Goal: Task Accomplishment & Management: Complete application form

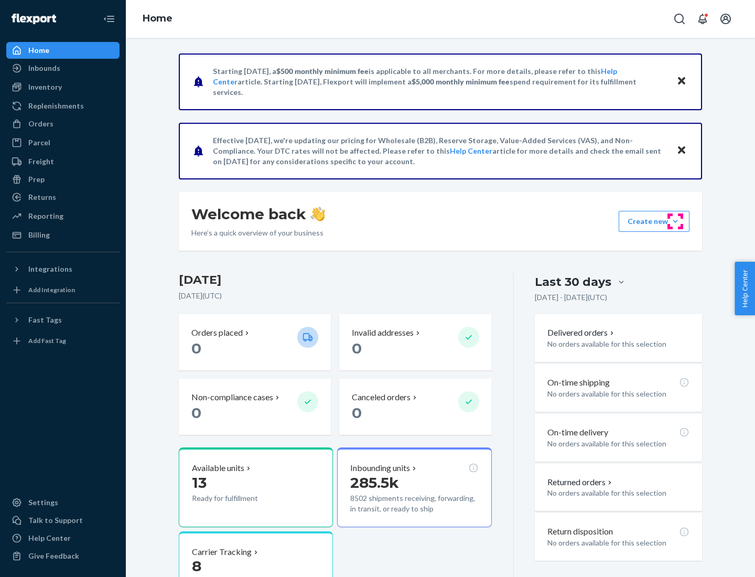
click at [676, 221] on button "Create new Create new inbound Create new order Create new product" at bounding box center [654, 221] width 71 height 21
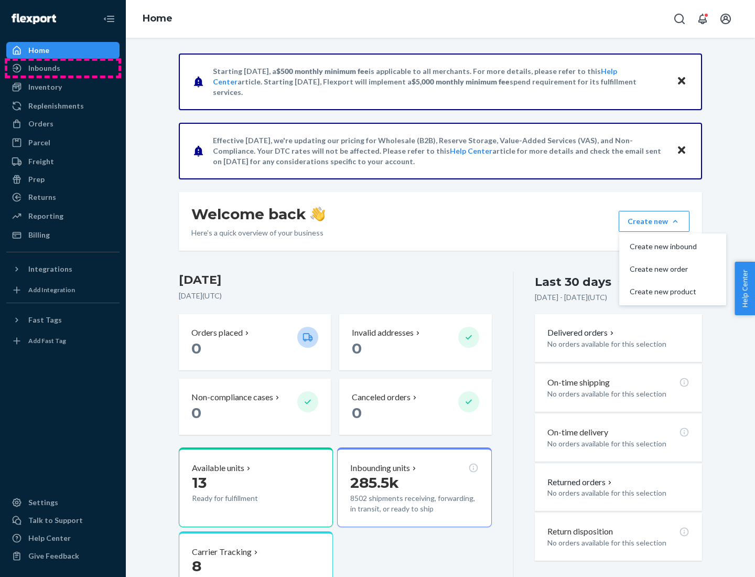
click at [63, 68] on div "Inbounds" at bounding box center [62, 68] width 111 height 15
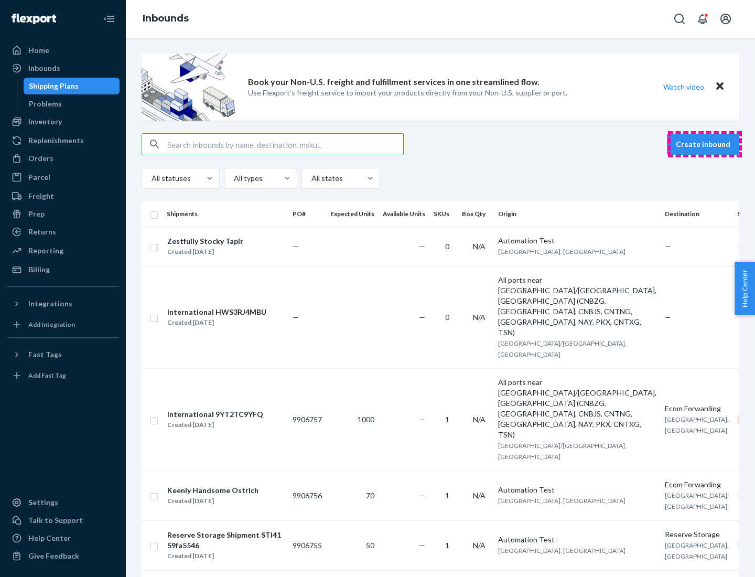
click at [705, 144] on button "Create inbound" at bounding box center [703, 144] width 72 height 21
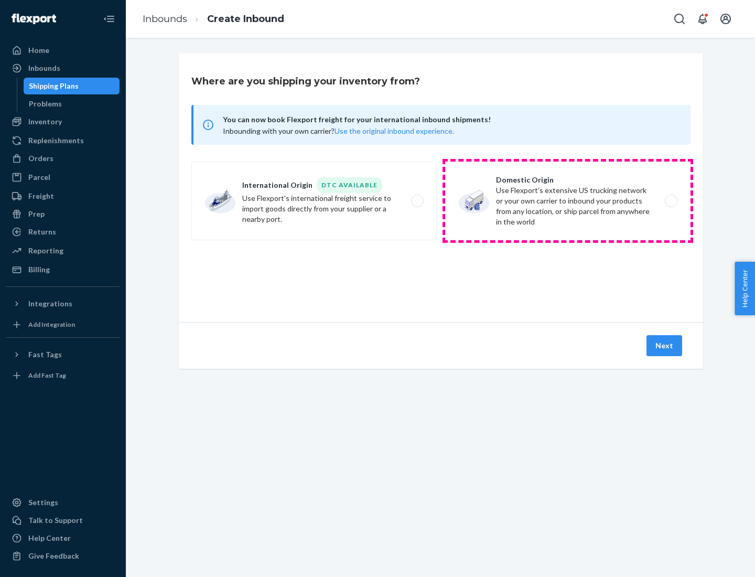
click at [568, 201] on label "Domestic Origin Use Flexport’s extensive US trucking network or your own carrie…" at bounding box center [568, 201] width 246 height 79
click at [671, 201] on input "Domestic Origin Use Flexport’s extensive US trucking network or your own carrie…" at bounding box center [674, 201] width 7 height 7
radio input "true"
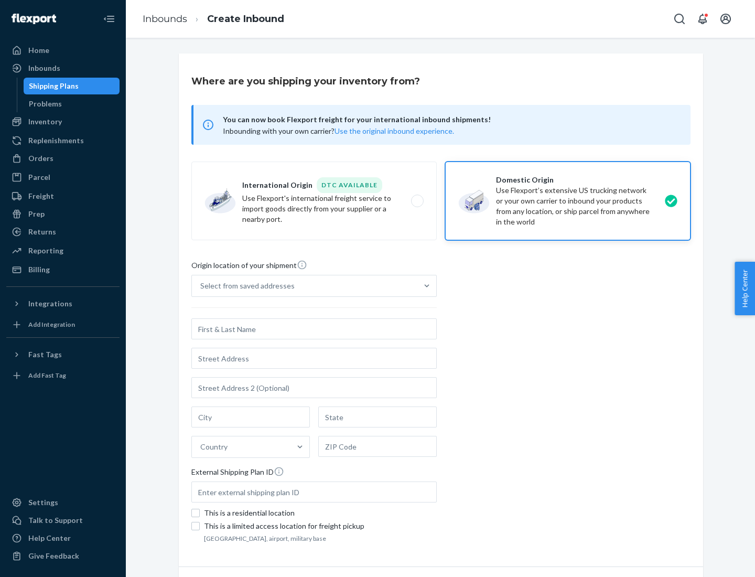
click at [245, 286] on div "Select from saved addresses" at bounding box center [247, 286] width 94 height 10
click at [201, 286] on input "Select from saved addresses" at bounding box center [200, 286] width 1 height 10
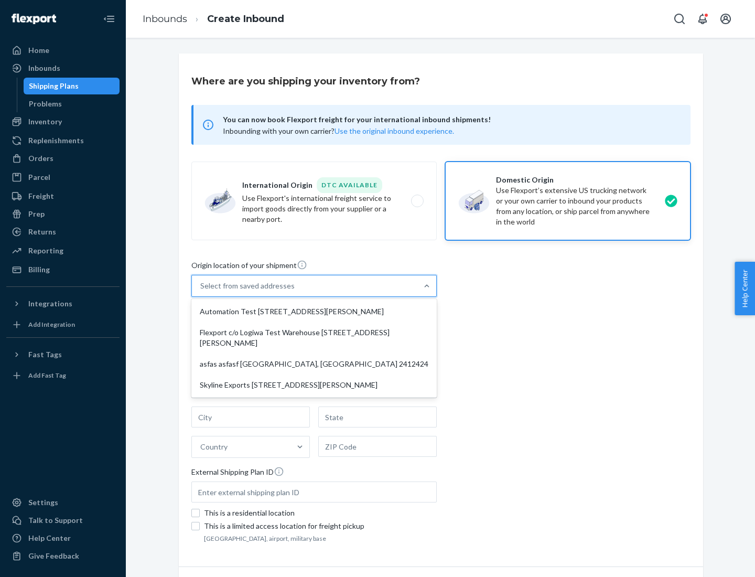
scroll to position [4, 0]
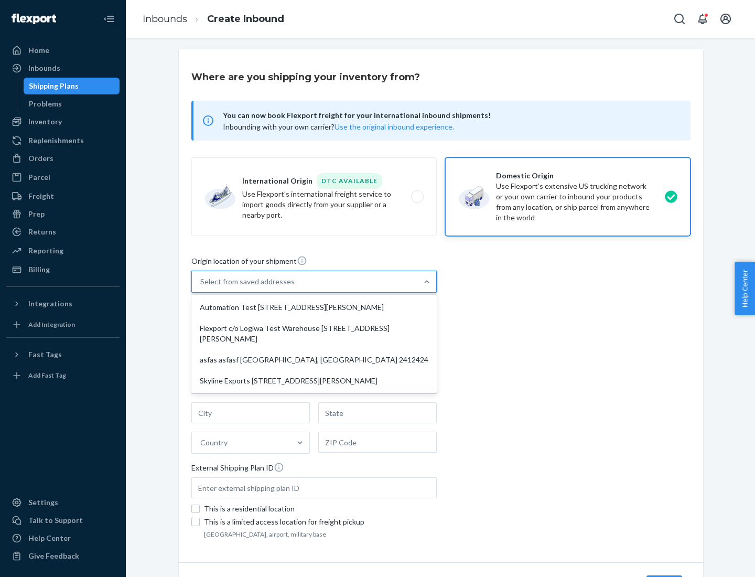
click at [314, 307] on div "Automation Test [STREET_ADDRESS][PERSON_NAME]" at bounding box center [314, 307] width 241 height 21
click at [201, 287] on input "option Automation Test [STREET_ADDRESS][PERSON_NAME] focused, 1 of 4. 4 results…" at bounding box center [200, 281] width 1 height 10
type input "Automation Test"
type input "9th Floor"
type input "[GEOGRAPHIC_DATA]"
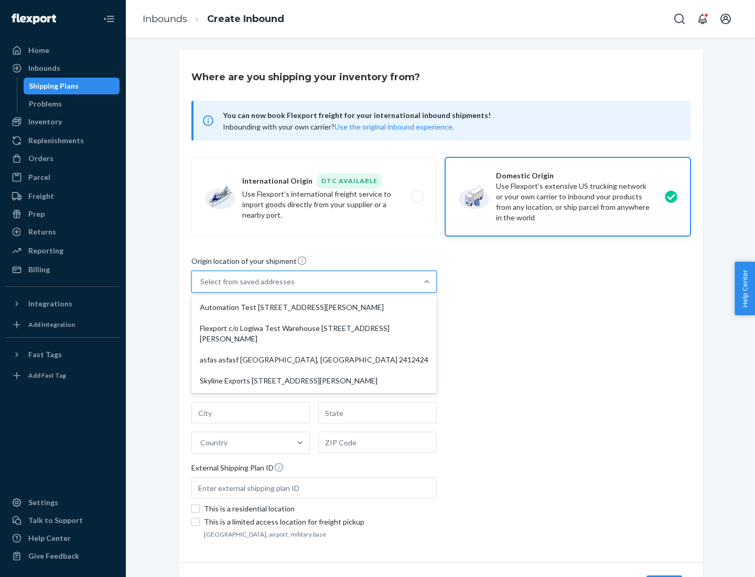
type input "CA"
type input "94104"
type input "[STREET_ADDRESS][PERSON_NAME]"
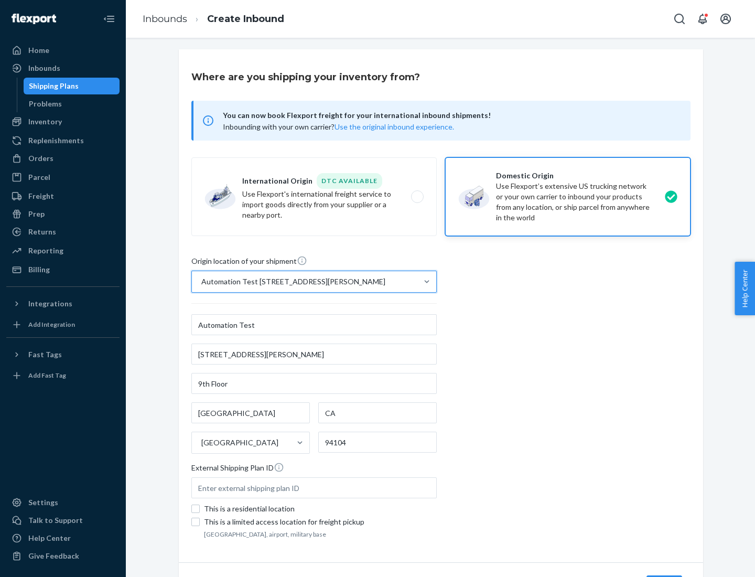
scroll to position [61, 0]
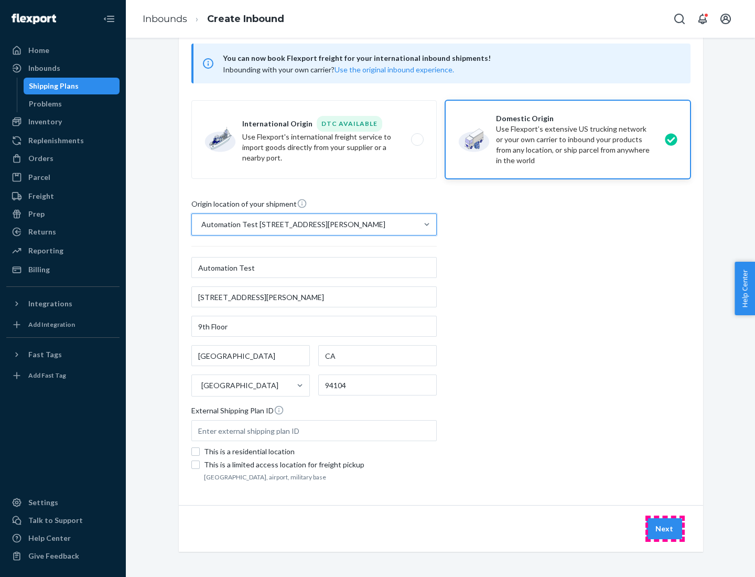
click at [665, 529] on button "Next" at bounding box center [665, 528] width 36 height 21
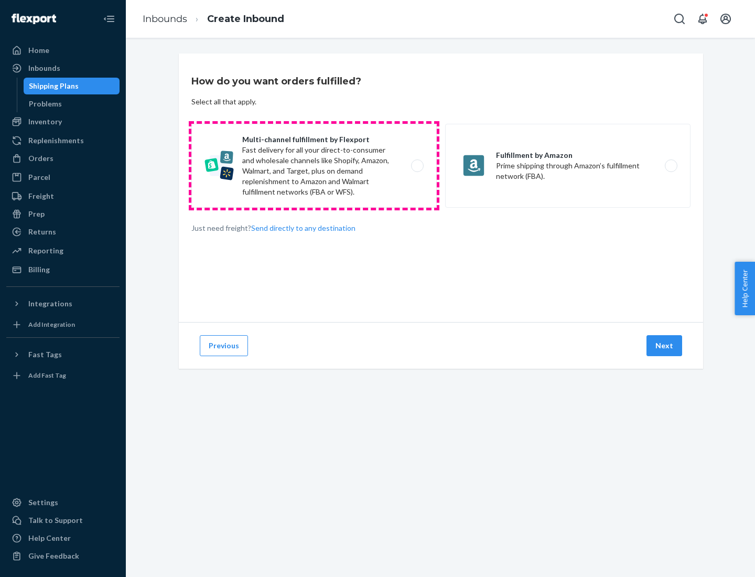
click at [314, 166] on label "Multi-channel fulfillment by Flexport Fast delivery for all your direct-to-cons…" at bounding box center [314, 166] width 246 height 84
click at [417, 166] on input "Multi-channel fulfillment by Flexport Fast delivery for all your direct-to-cons…" at bounding box center [420, 166] width 7 height 7
radio input "true"
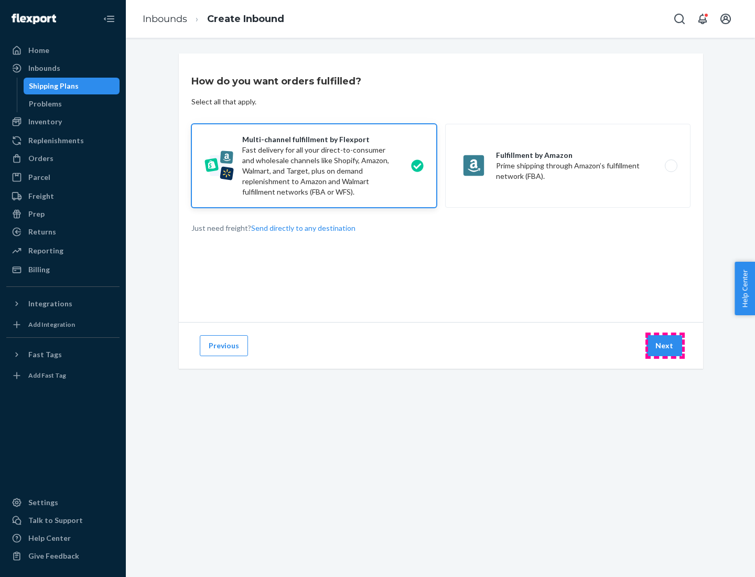
click at [665, 346] on button "Next" at bounding box center [665, 345] width 36 height 21
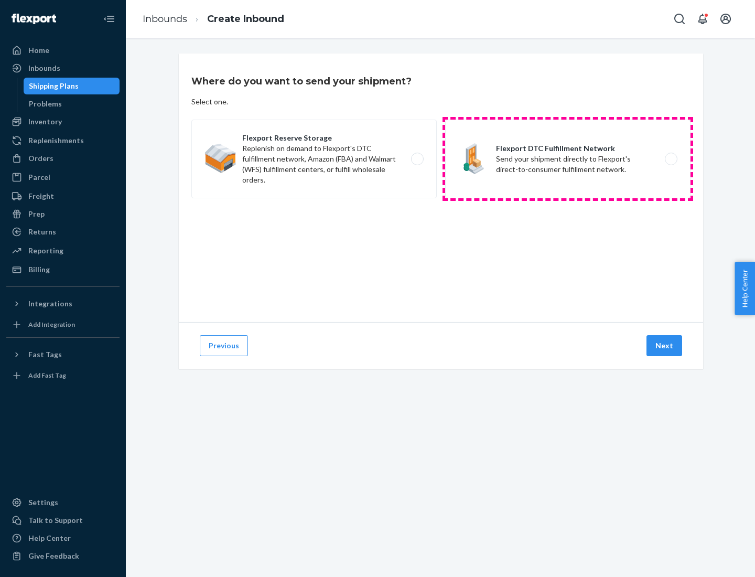
click at [568, 159] on label "Flexport DTC Fulfillment Network Send your shipment directly to Flexport's dire…" at bounding box center [568, 159] width 246 height 79
click at [671, 159] on input "Flexport DTC Fulfillment Network Send your shipment directly to Flexport's dire…" at bounding box center [674, 159] width 7 height 7
radio input "true"
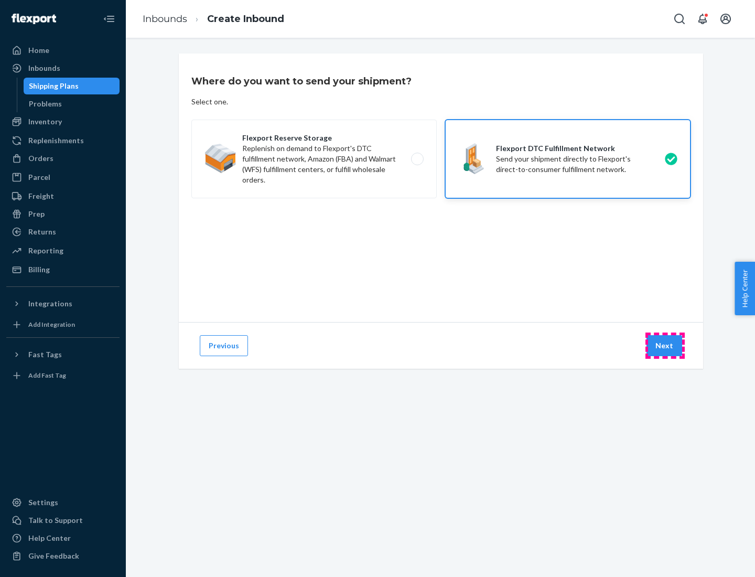
click at [665, 346] on button "Next" at bounding box center [665, 345] width 36 height 21
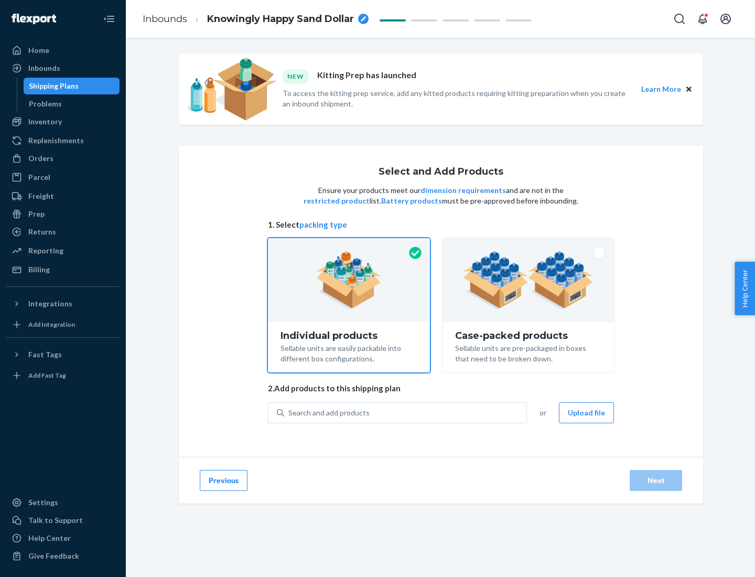
click at [529, 280] on img at bounding box center [528, 280] width 131 height 58
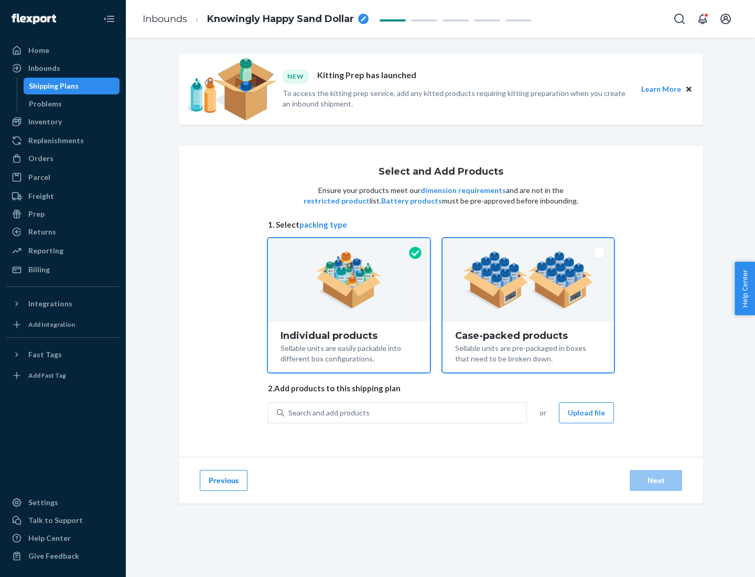
click at [529, 245] on input "Case-packed products Sellable units are pre-packaged in boxes that need to be b…" at bounding box center [528, 241] width 7 height 7
radio input "true"
radio input "false"
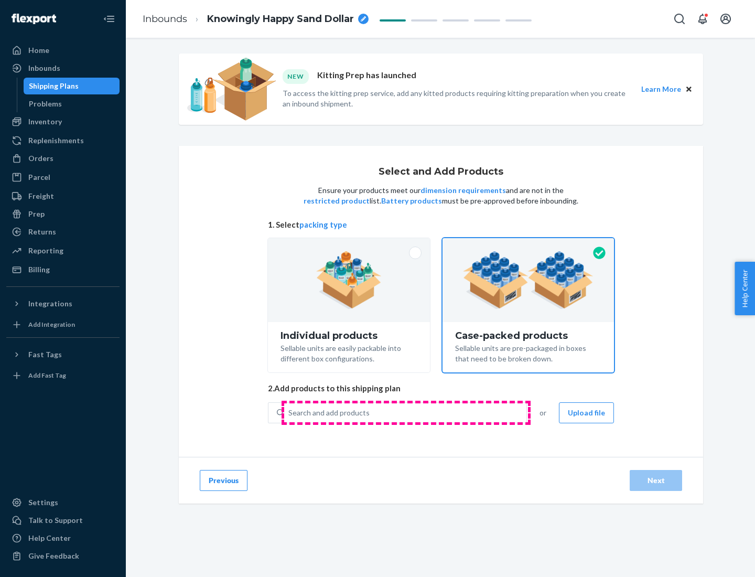
click at [406, 412] on div "Search and add products" at bounding box center [405, 412] width 242 height 19
click at [290, 412] on input "Search and add products" at bounding box center [289, 413] width 1 height 10
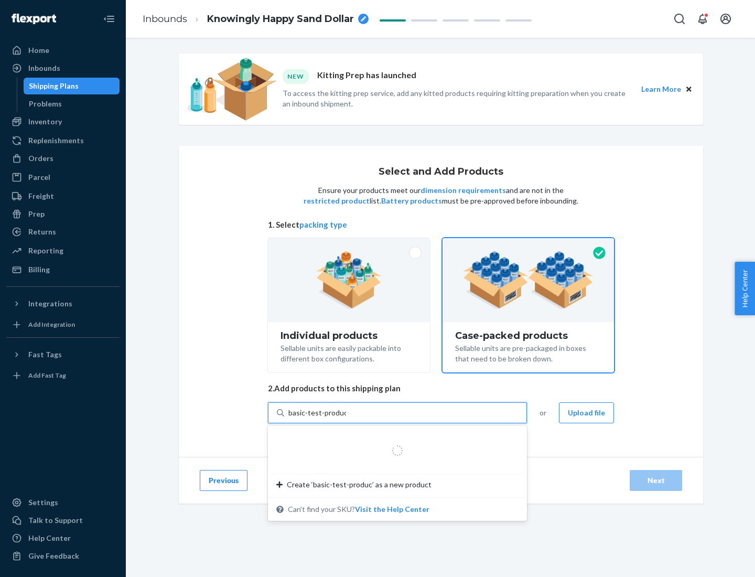
type input "basic-test-product-1"
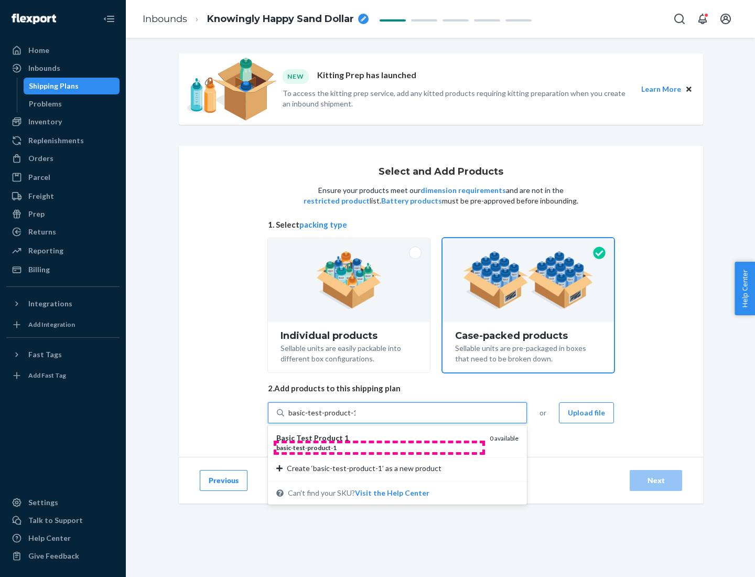
click at [379, 448] on div "basic - test - product - 1" at bounding box center [378, 447] width 205 height 9
click at [356, 418] on input "basic-test-product-1" at bounding box center [322, 413] width 67 height 10
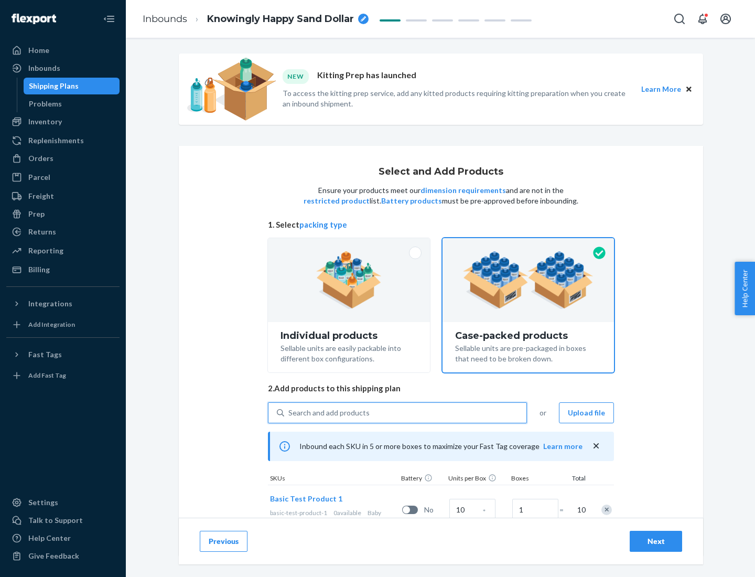
scroll to position [38, 0]
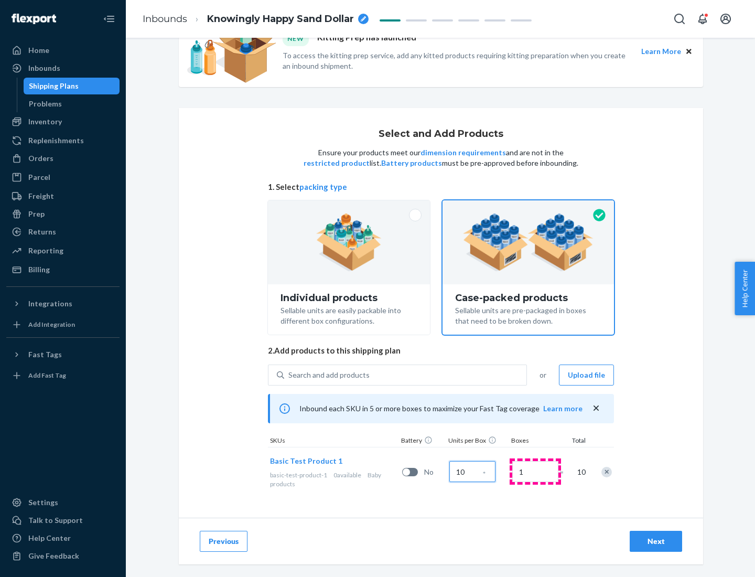
type input "10"
type input "7"
click at [656, 541] on div "Next" at bounding box center [656, 541] width 35 height 10
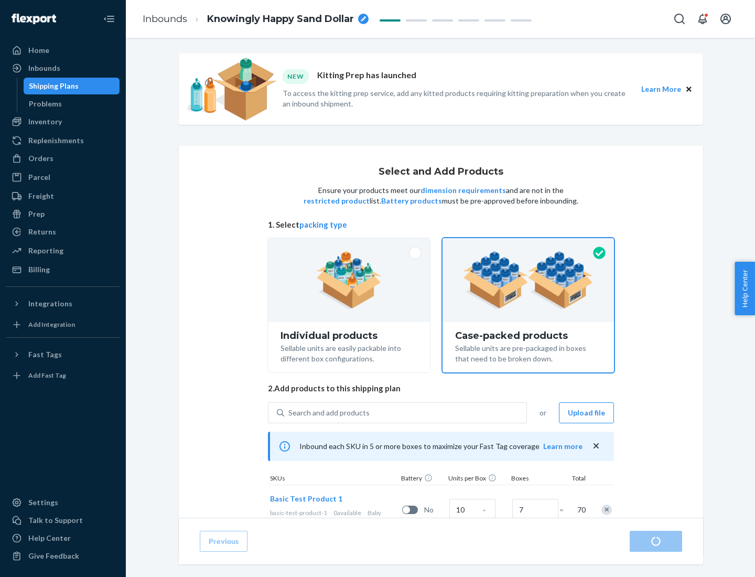
radio input "true"
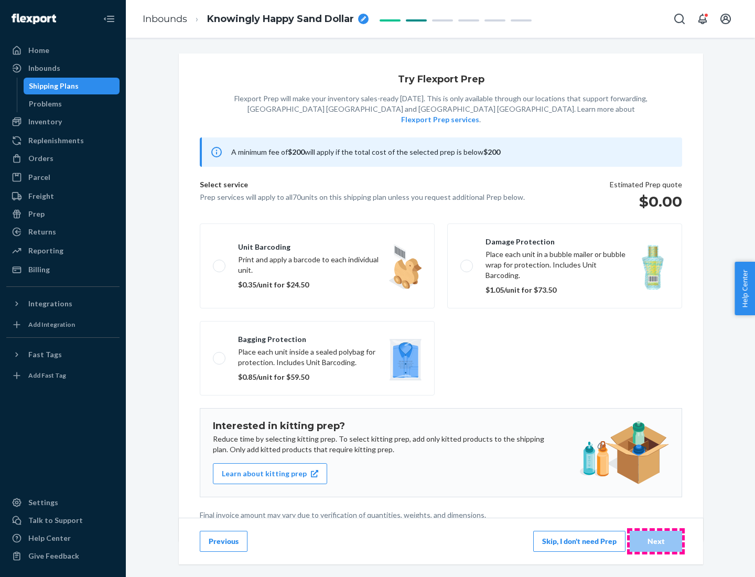
scroll to position [3, 0]
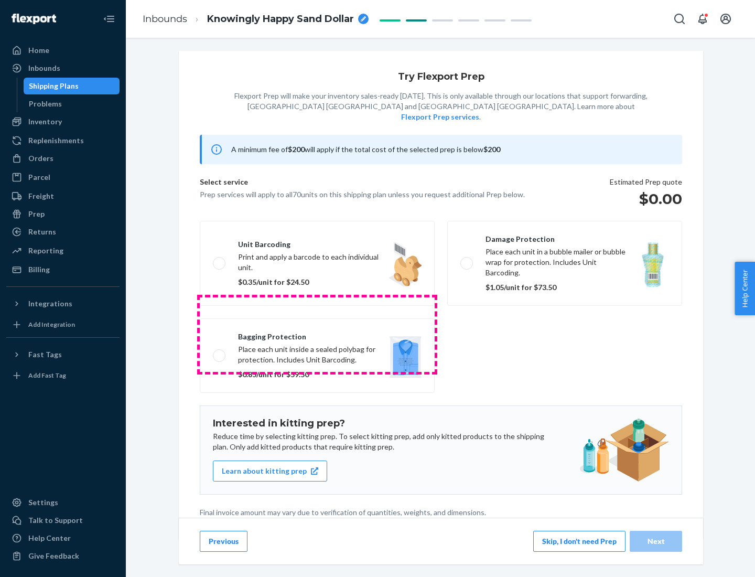
click at [317, 334] on label "Bagging protection Place each unit inside a sealed polybag for protection. Incl…" at bounding box center [317, 355] width 235 height 74
click at [220, 352] on input "Bagging protection Place each unit inside a sealed polybag for protection. Incl…" at bounding box center [216, 355] width 7 height 7
checkbox input "true"
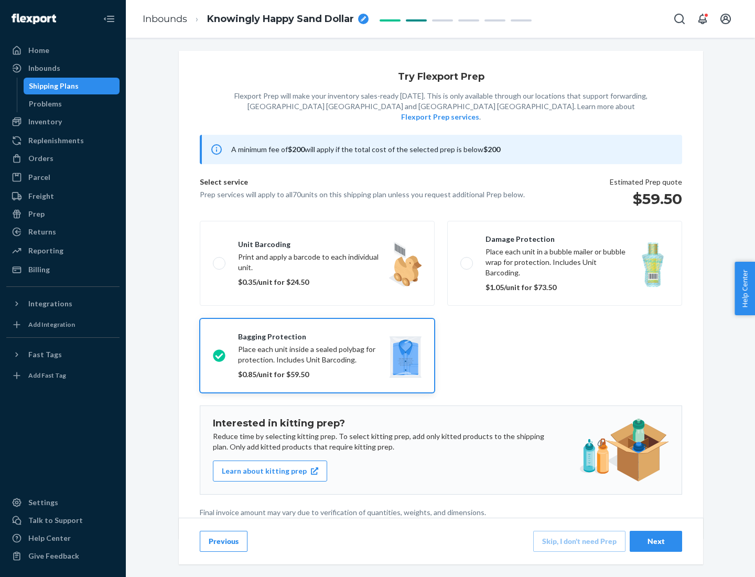
click at [656, 541] on div "Next" at bounding box center [656, 541] width 35 height 10
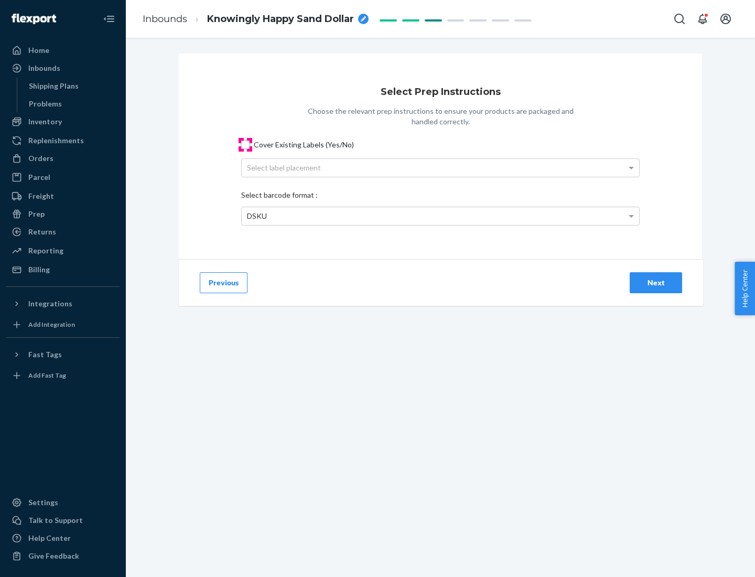
click at [246, 144] on input "Cover Existing Labels (Yes/No)" at bounding box center [245, 145] width 8 height 8
checkbox input "true"
click at [441, 167] on div "Select label placement" at bounding box center [441, 168] width 398 height 18
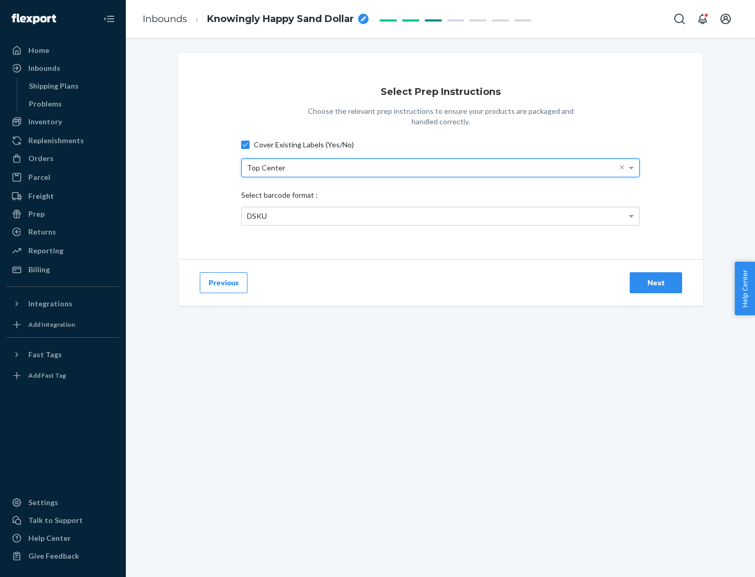
click at [441, 216] on div "DSKU" at bounding box center [441, 216] width 398 height 18
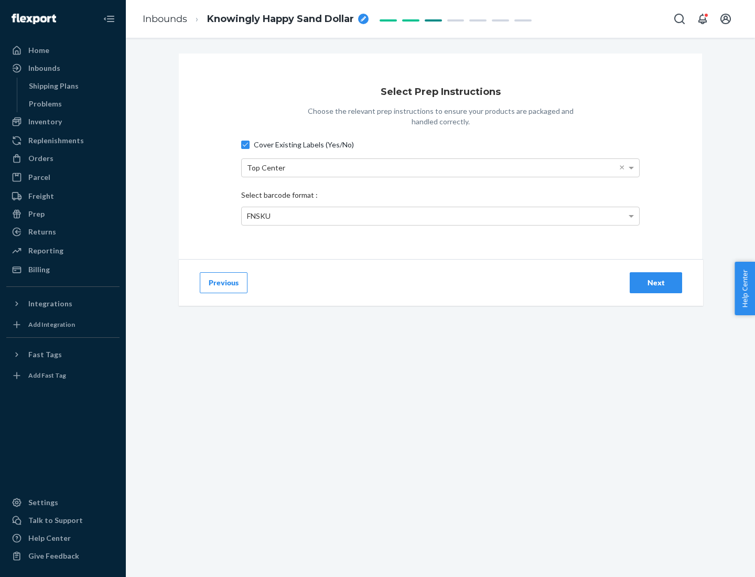
click at [656, 282] on div "Next" at bounding box center [656, 283] width 35 height 10
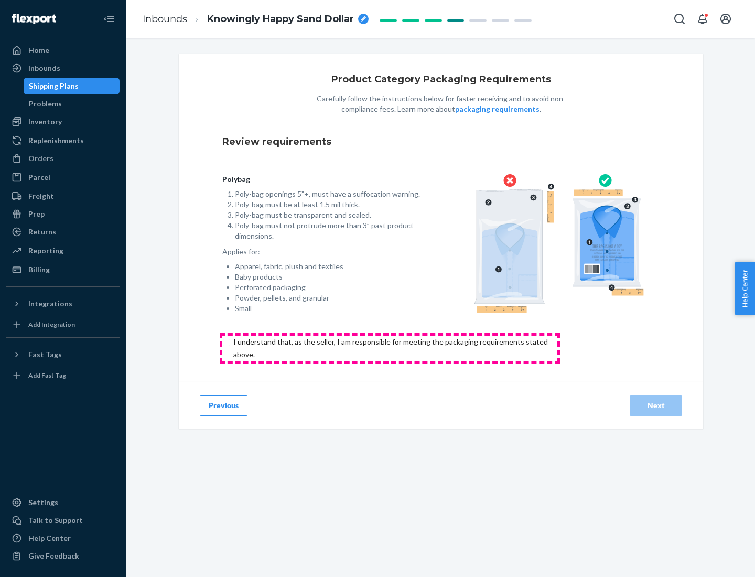
click at [390, 348] on input "checkbox" at bounding box center [396, 348] width 349 height 25
checkbox input "true"
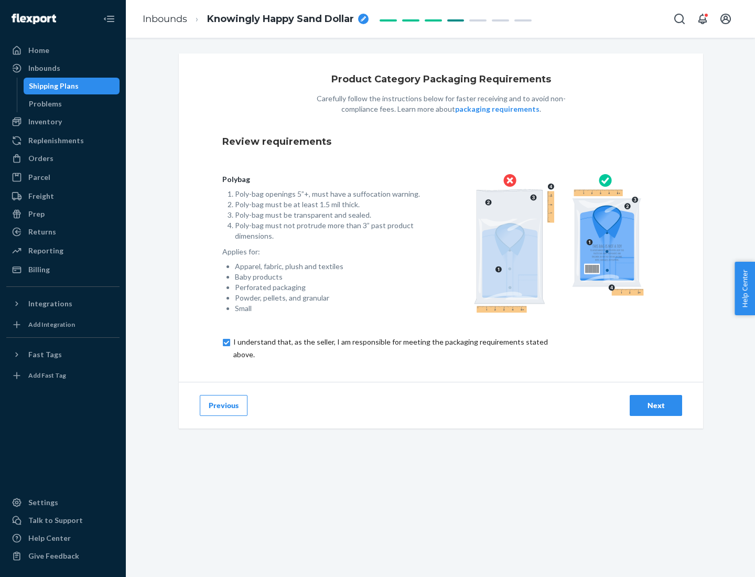
click at [656, 405] on div "Next" at bounding box center [656, 405] width 35 height 10
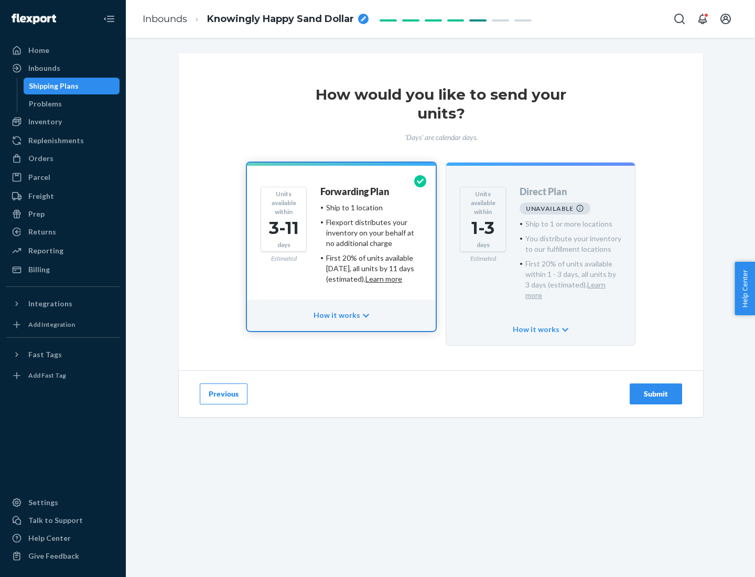
click at [356, 191] on h4 "Forwarding Plan" at bounding box center [355, 192] width 69 height 10
click at [656, 389] on div "Submit" at bounding box center [656, 394] width 35 height 10
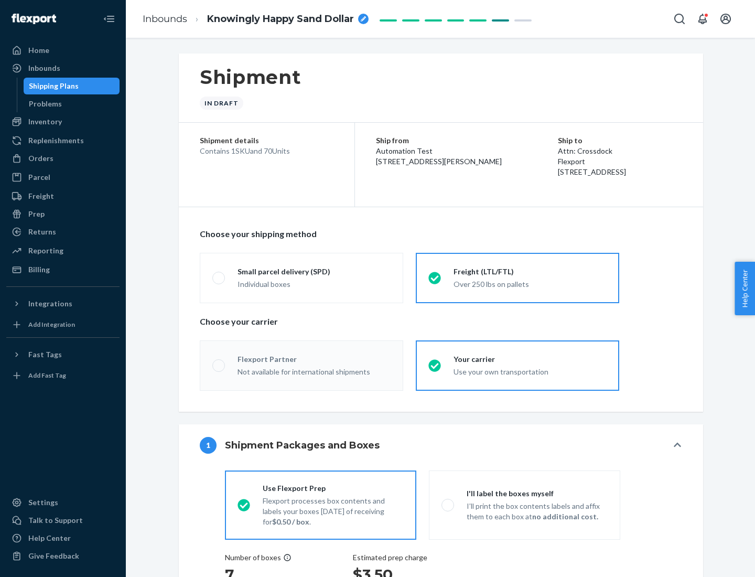
radio input "true"
radio input "false"
radio input "true"
radio input "false"
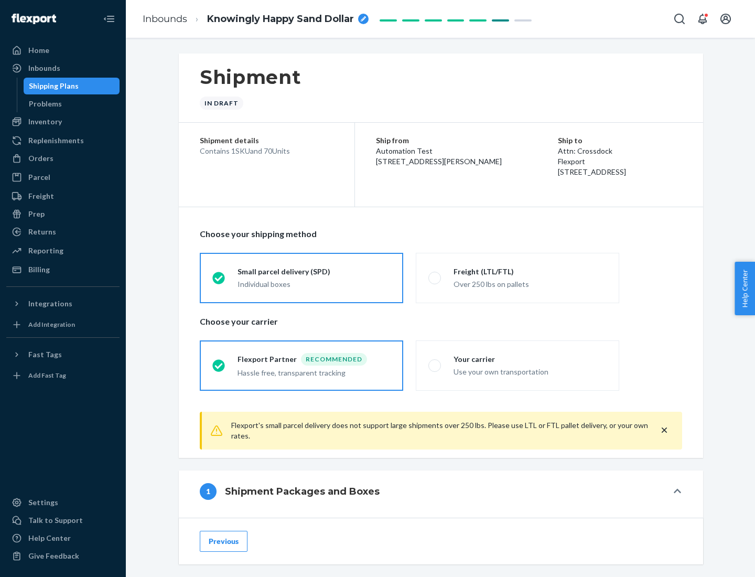
click at [518, 278] on div "Over 250 lbs on pallets" at bounding box center [530, 283] width 153 height 13
click at [435, 278] on input "Freight (LTL/FTL) Over 250 lbs on pallets" at bounding box center [432, 277] width 7 height 7
radio input "true"
radio input "false"
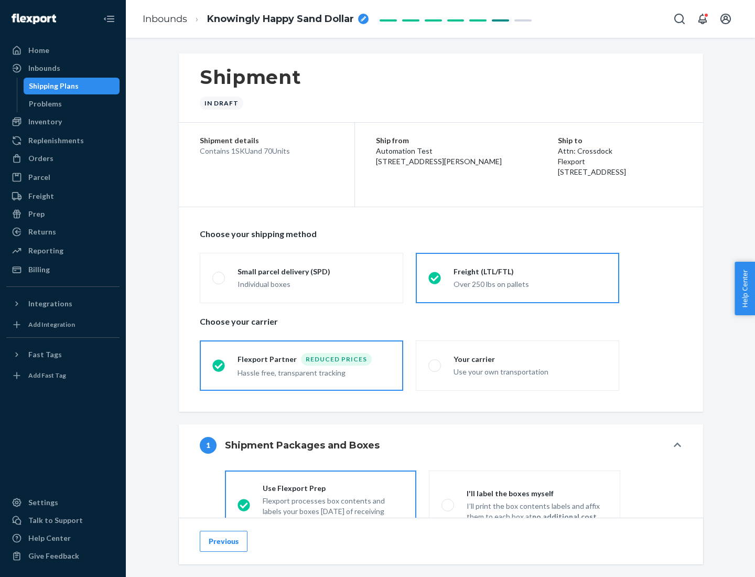
scroll to position [58, 0]
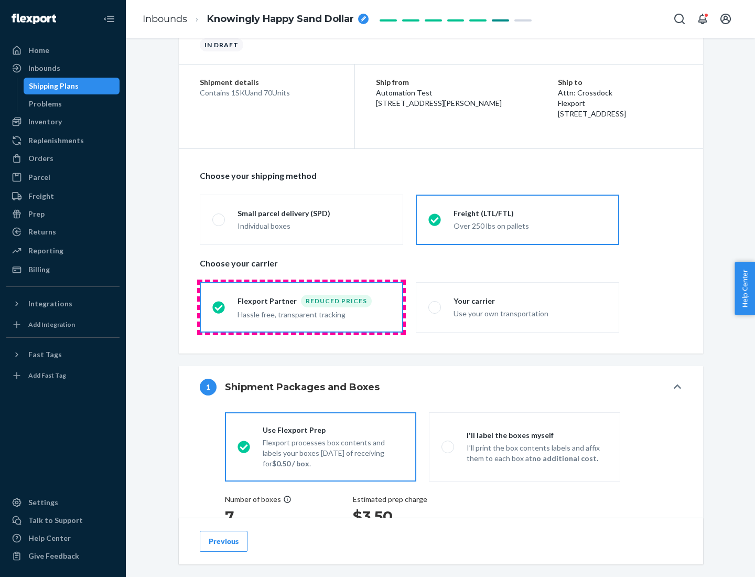
click at [302, 307] on div "Hassle free, transparent tracking" at bounding box center [314, 313] width 153 height 13
click at [219, 307] on input "Flexport Partner Reduced prices Hassle free, transparent tracking" at bounding box center [215, 307] width 7 height 7
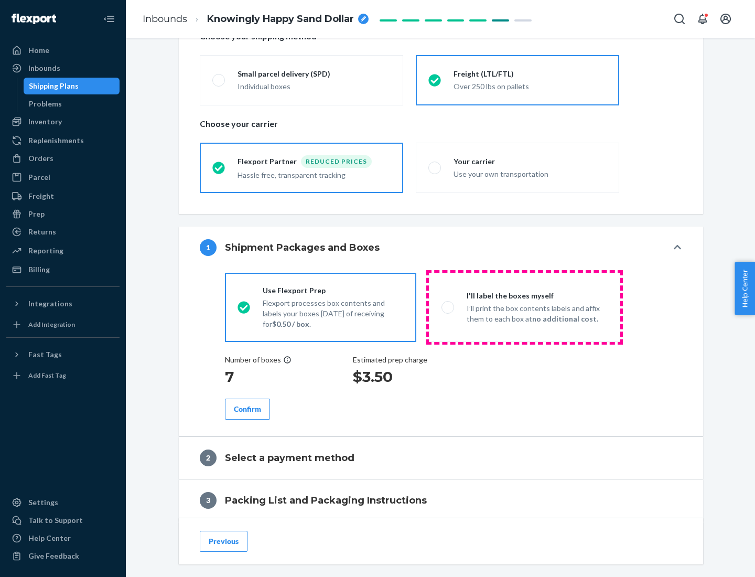
click at [525, 307] on p "I’ll print the box contents labels and affix them to each box at no additional …" at bounding box center [537, 313] width 141 height 21
click at [449, 307] on input "I'll label the boxes myself I’ll print the box contents labels and affix them t…" at bounding box center [445, 307] width 7 height 7
radio input "true"
radio input "false"
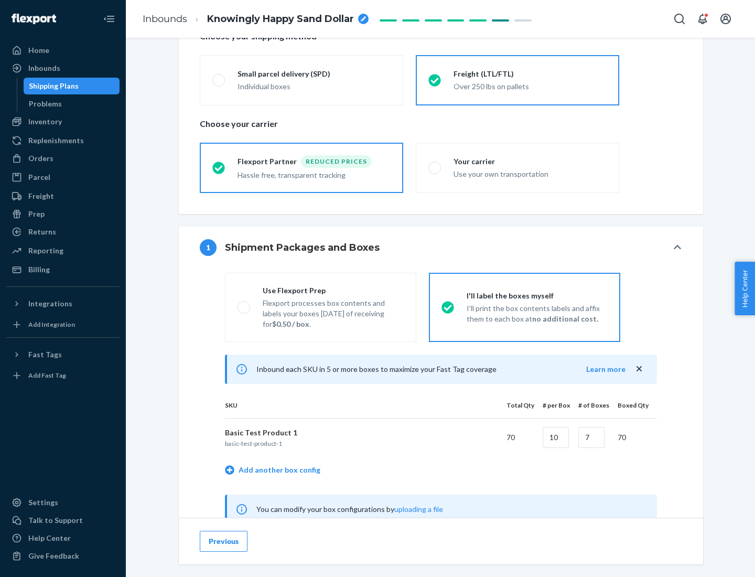
scroll to position [328, 0]
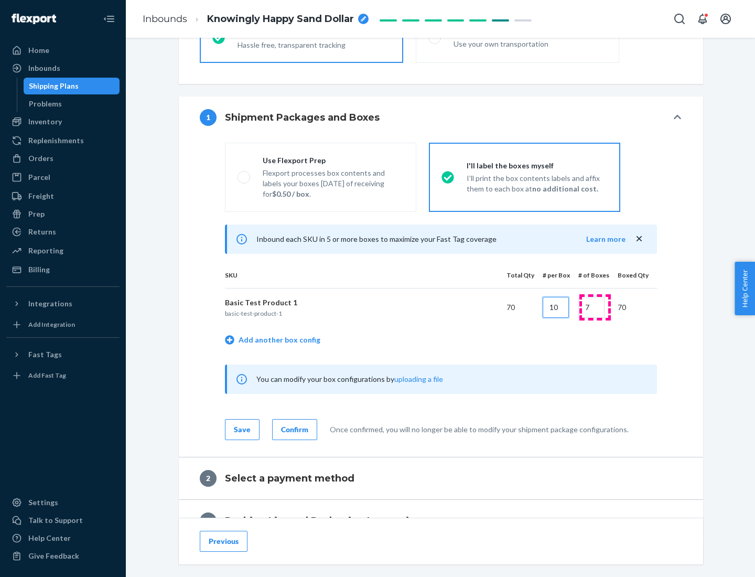
type input "10"
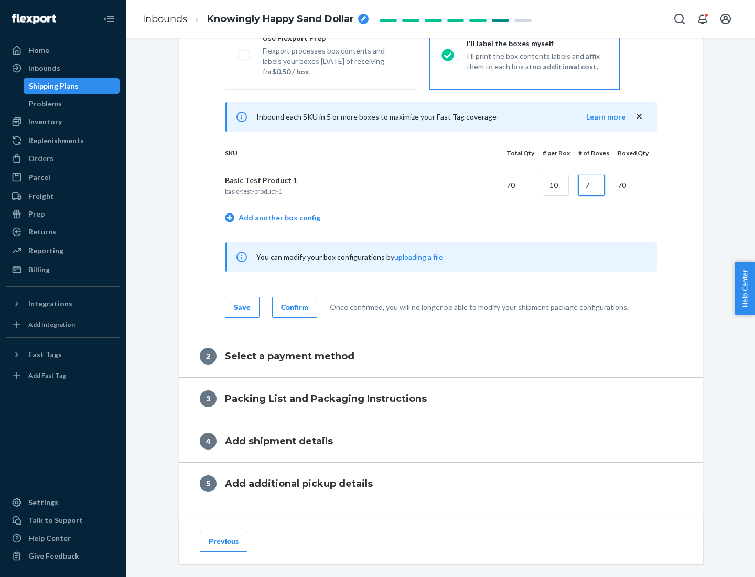
type input "7"
click at [293, 307] on div "Confirm" at bounding box center [294, 307] width 27 height 10
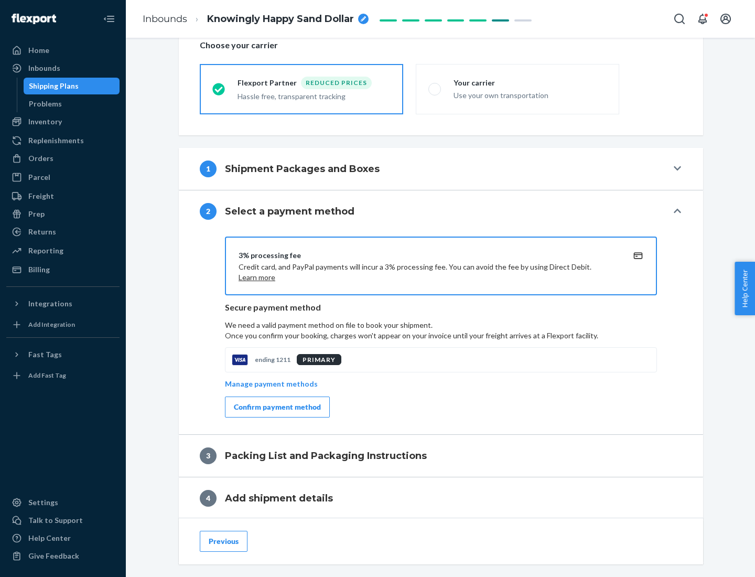
scroll to position [376, 0]
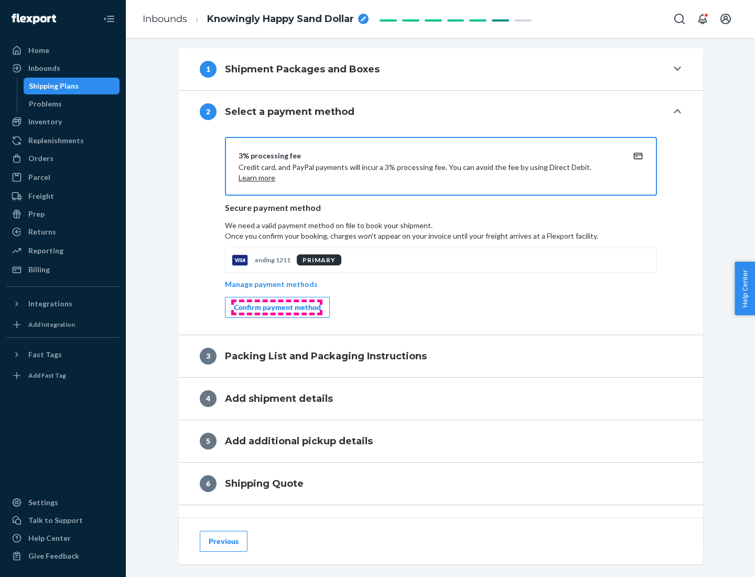
click at [276, 307] on div "Confirm payment method" at bounding box center [277, 307] width 87 height 10
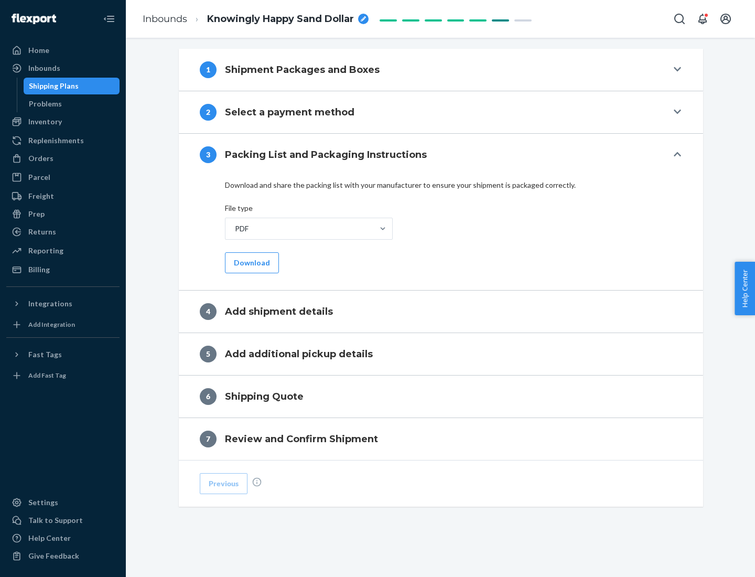
scroll to position [331, 0]
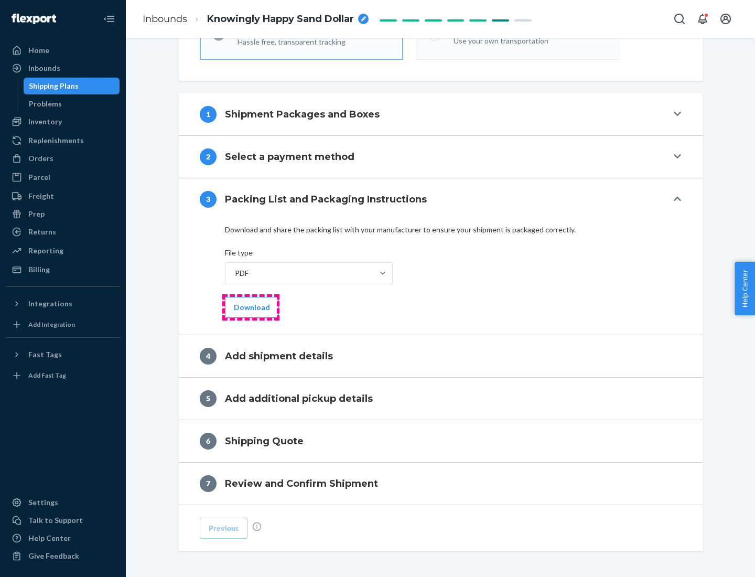
click at [251, 307] on button "Download" at bounding box center [252, 307] width 54 height 21
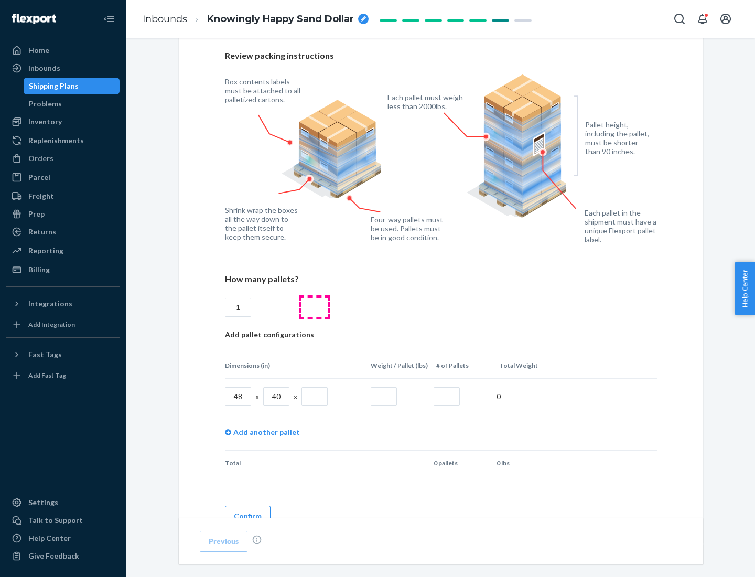
scroll to position [720, 0]
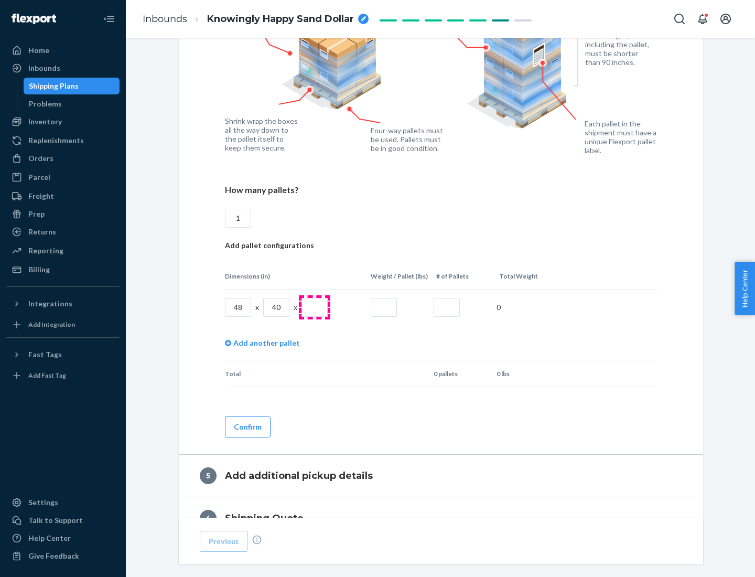
type input "1"
type input "40"
type input "200"
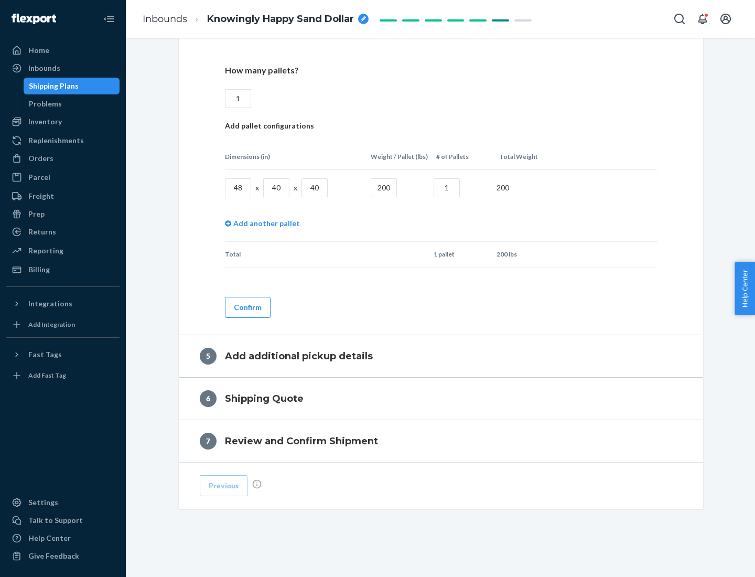
type input "1"
click at [247, 307] on button "Confirm" at bounding box center [248, 307] width 46 height 21
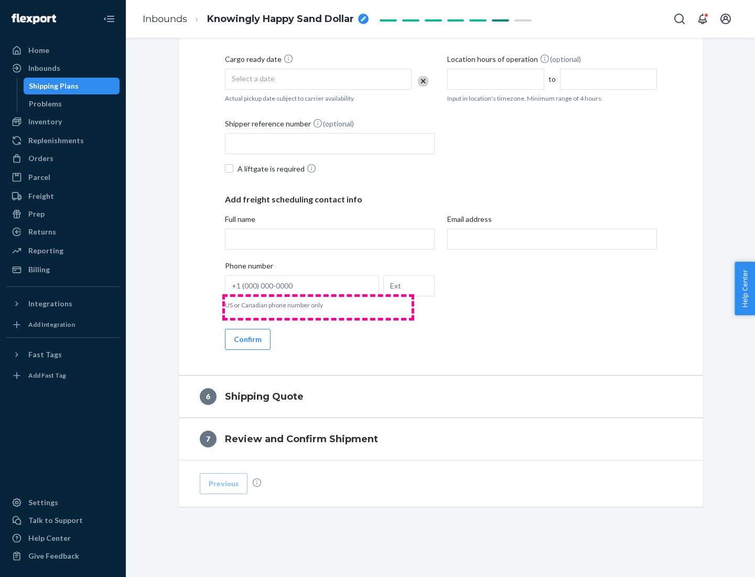
scroll to position [359, 0]
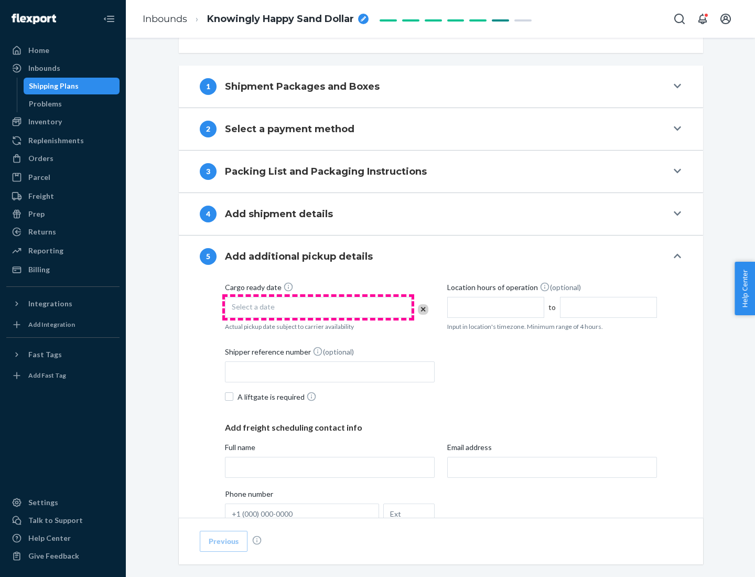
click at [318, 307] on div "Select a date" at bounding box center [318, 307] width 187 height 21
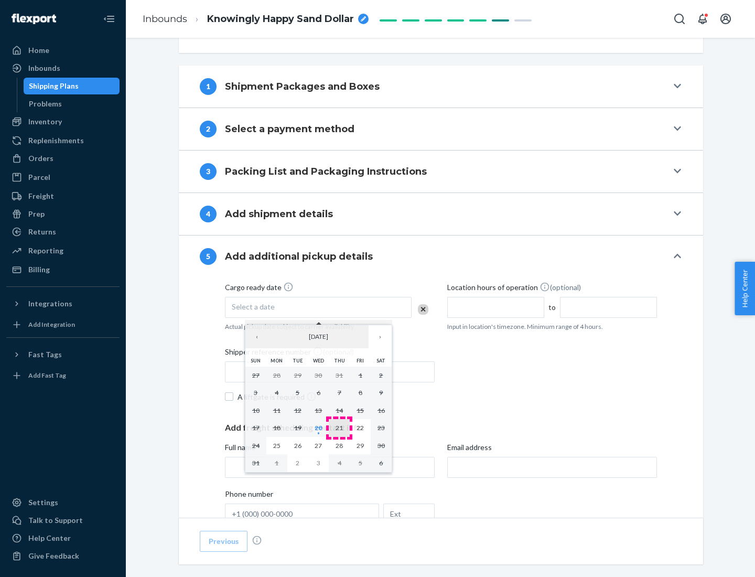
click at [339, 428] on abbr "21" at bounding box center [339, 428] width 7 height 8
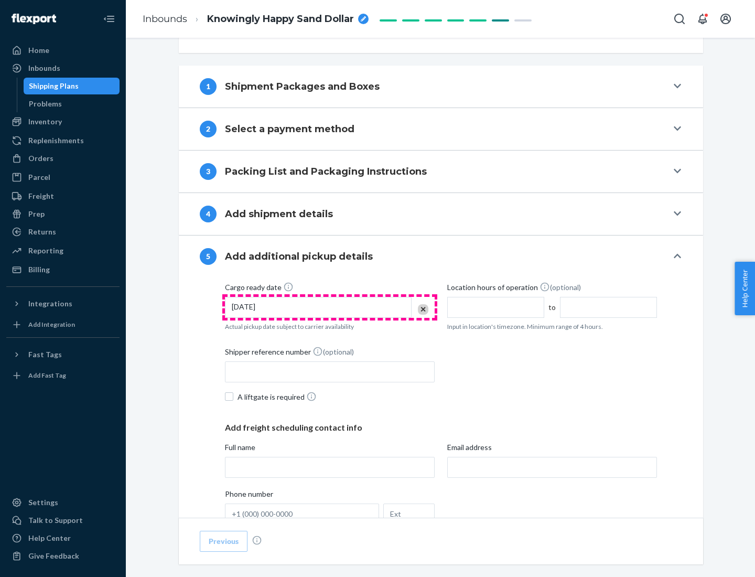
scroll to position [519, 0]
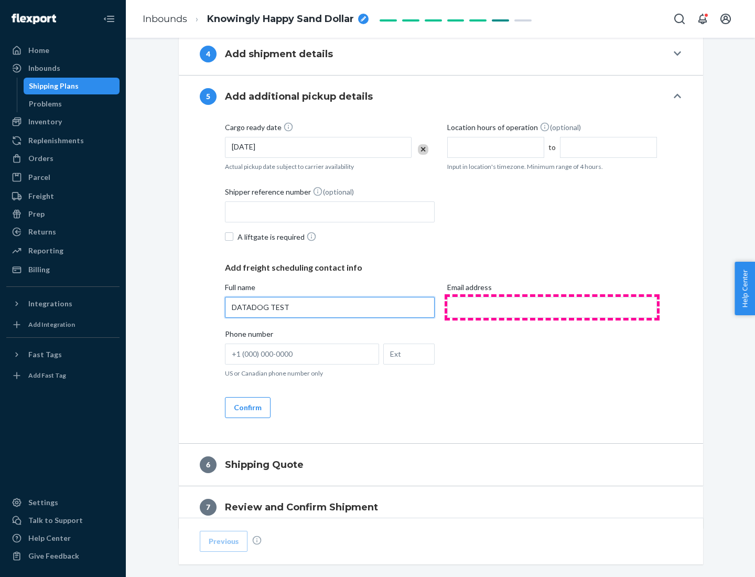
type input "DATADOG TEST"
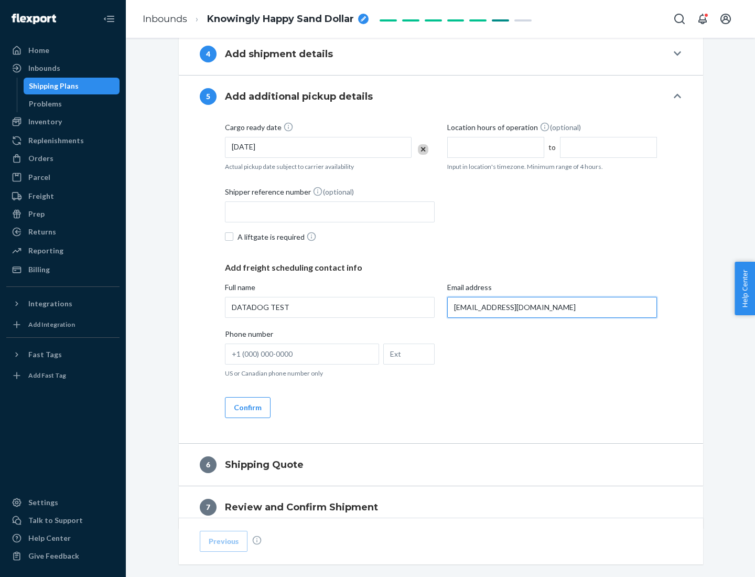
scroll to position [566, 0]
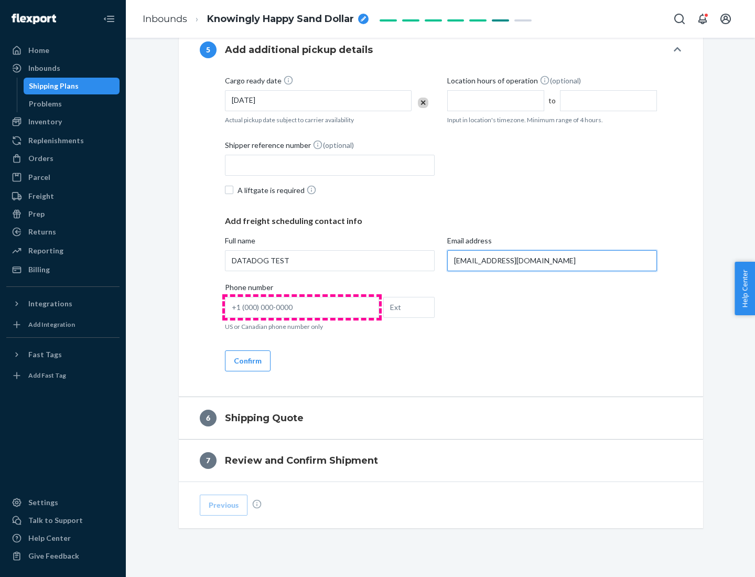
type input "[EMAIL_ADDRESS][DOMAIN_NAME]"
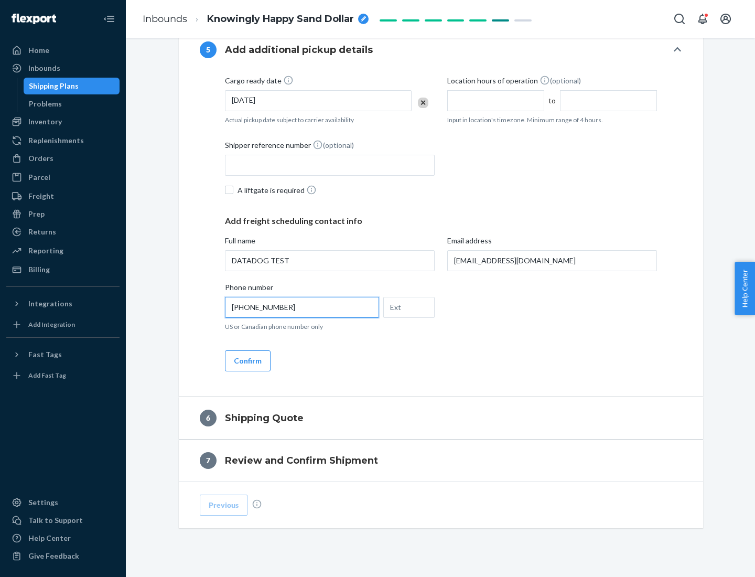
scroll to position [587, 0]
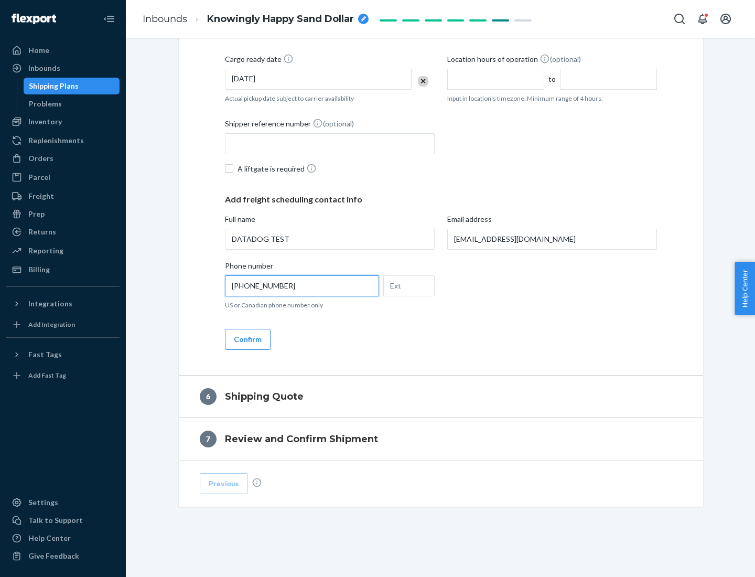
type input "[PHONE_NUMBER]"
click at [247, 339] on button "Confirm" at bounding box center [248, 339] width 46 height 21
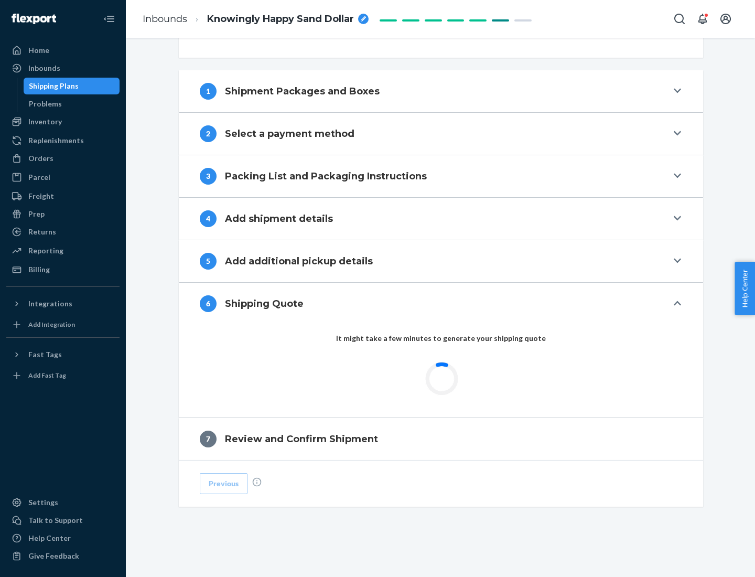
scroll to position [392, 0]
